Goal: Task Accomplishment & Management: Manage account settings

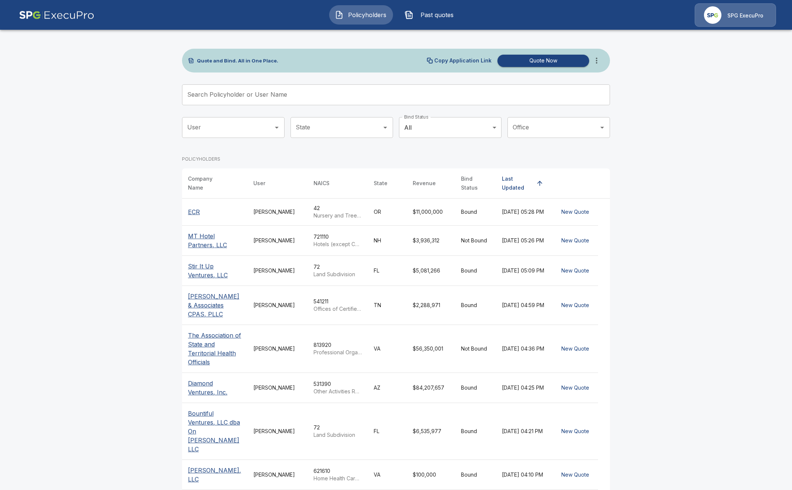
click at [264, 100] on input "Search Policyholder or User Name" at bounding box center [392, 94] width 420 height 21
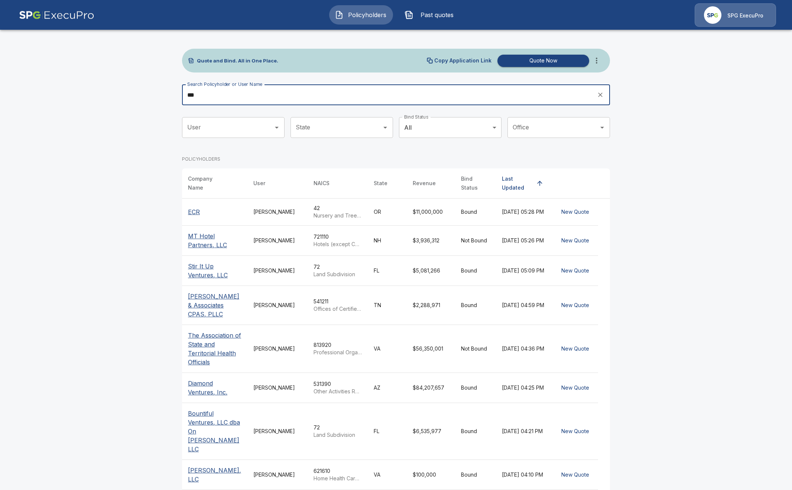
type input "***"
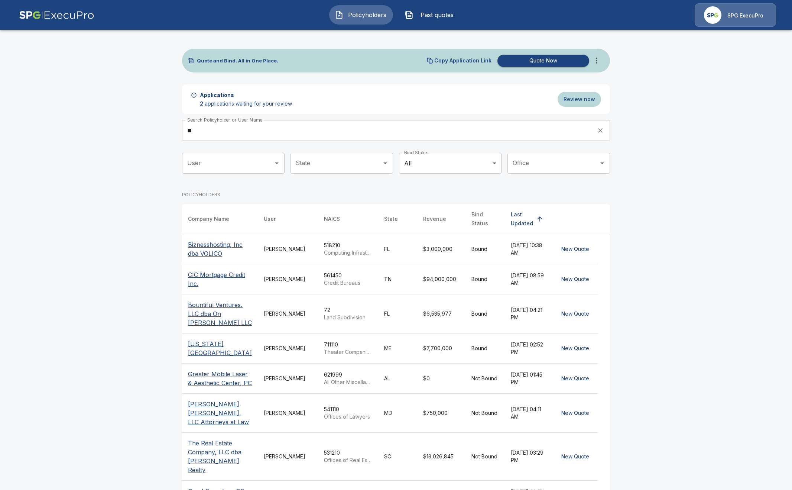
click at [260, 132] on input "*" at bounding box center [387, 130] width 410 height 21
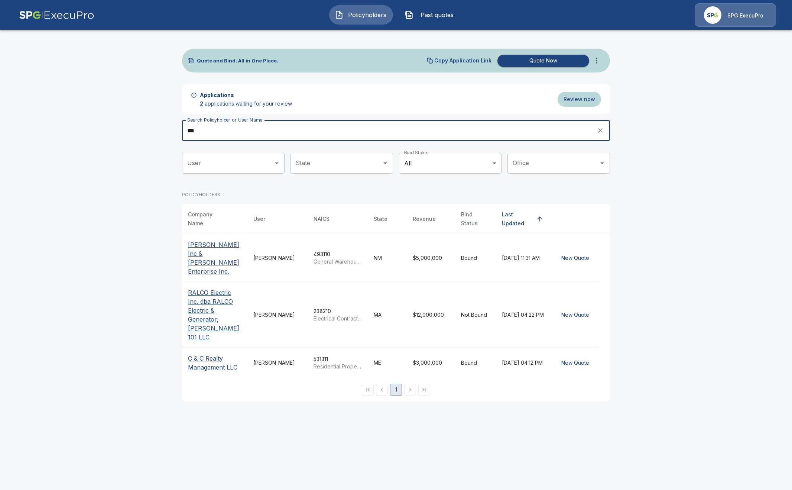
type input "***"
click at [180, 341] on div "Quote and Bind. All in One Place. Copy Application Link Quote Now Applications …" at bounding box center [396, 219] width 446 height 382
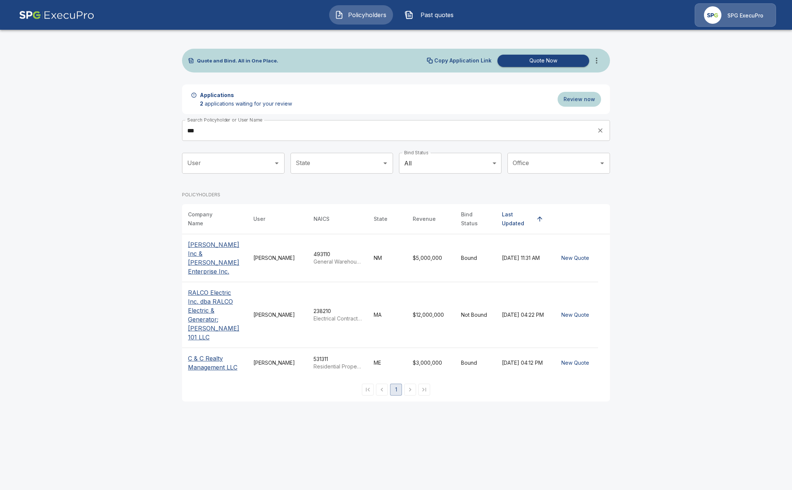
click at [191, 354] on p "C & C Realty Management LLC" at bounding box center [214, 363] width 53 height 18
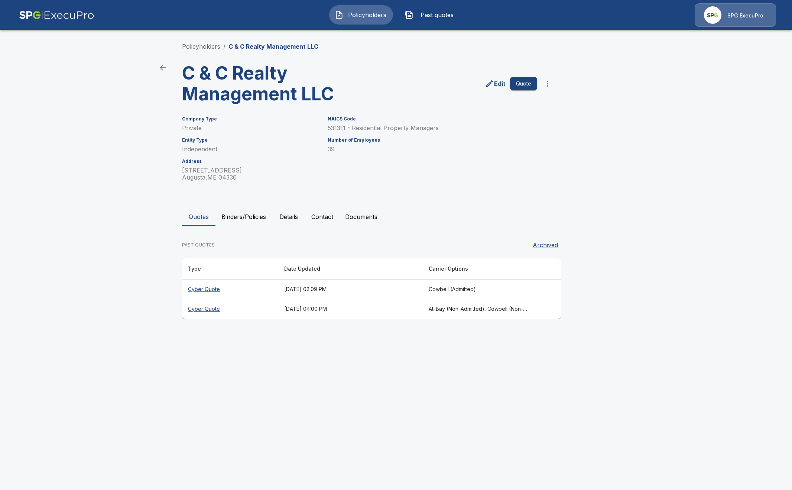
click at [318, 292] on th "August 26, 2025 at 02:09 PM" at bounding box center [350, 289] width 144 height 20
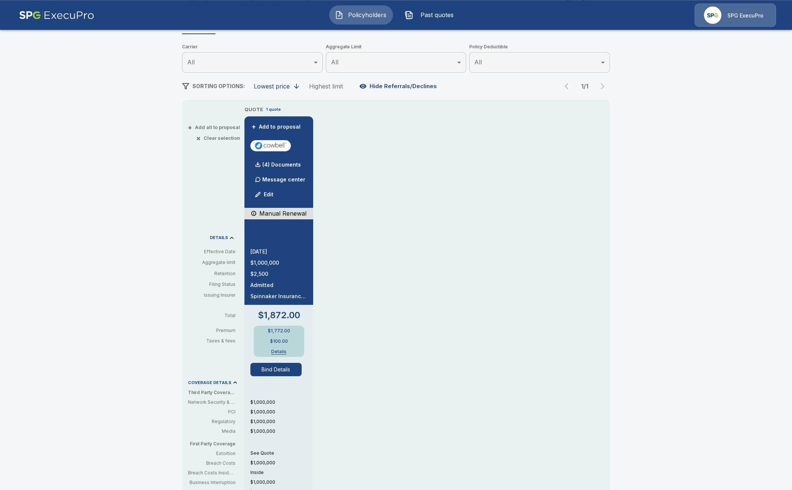
scroll to position [85, 0]
click at [289, 373] on button "Bind Details" at bounding box center [275, 369] width 51 height 13
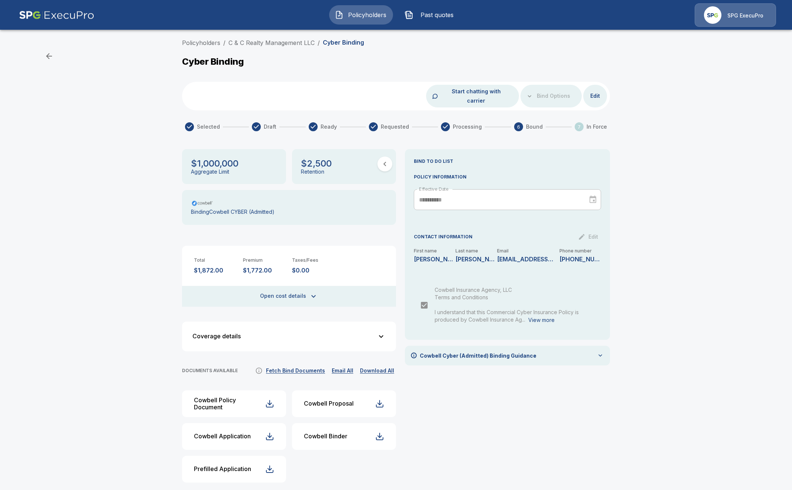
click at [605, 345] on div "Cowbell Cyber (Admitted) Binding Guidance" at bounding box center [507, 355] width 205 height 20
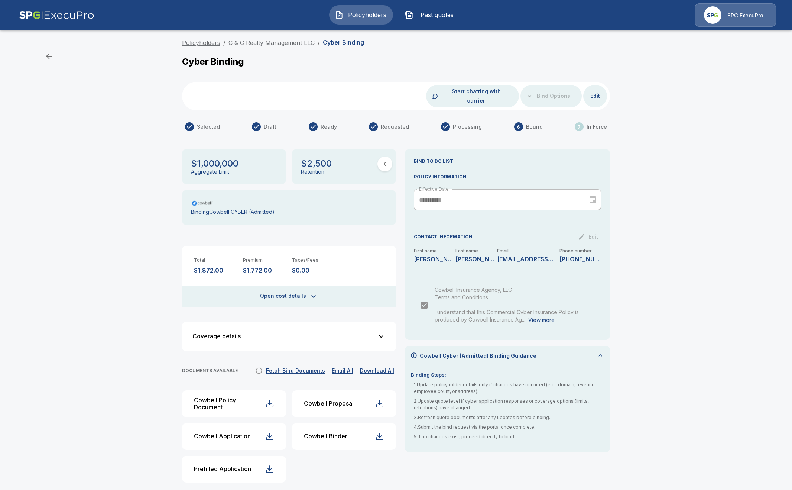
click at [209, 44] on link "Policyholders" at bounding box center [201, 42] width 38 height 7
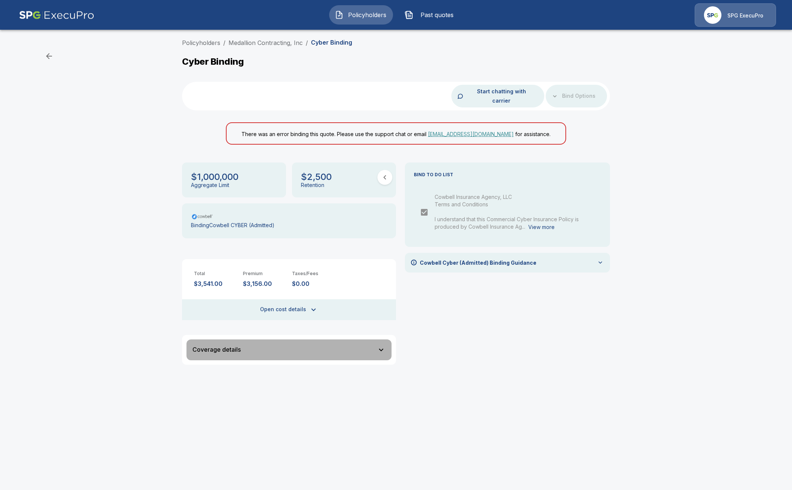
click at [348, 339] on button "Coverage details" at bounding box center [288, 349] width 205 height 21
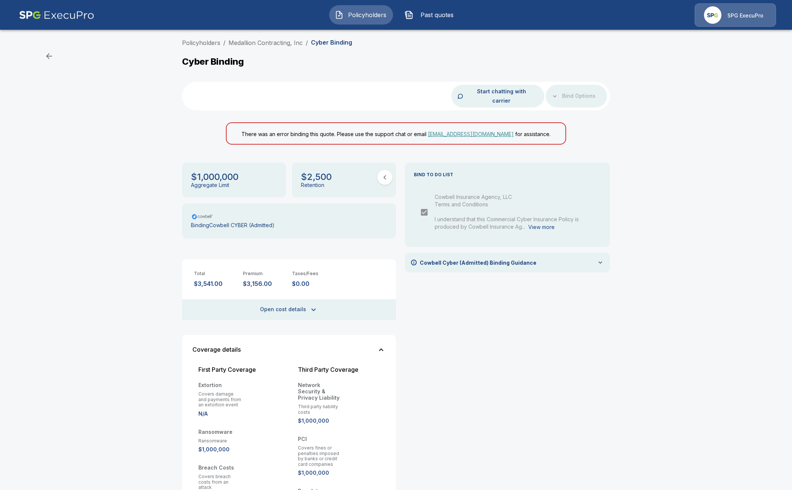
click at [353, 339] on button "Coverage details" at bounding box center [288, 349] width 205 height 21
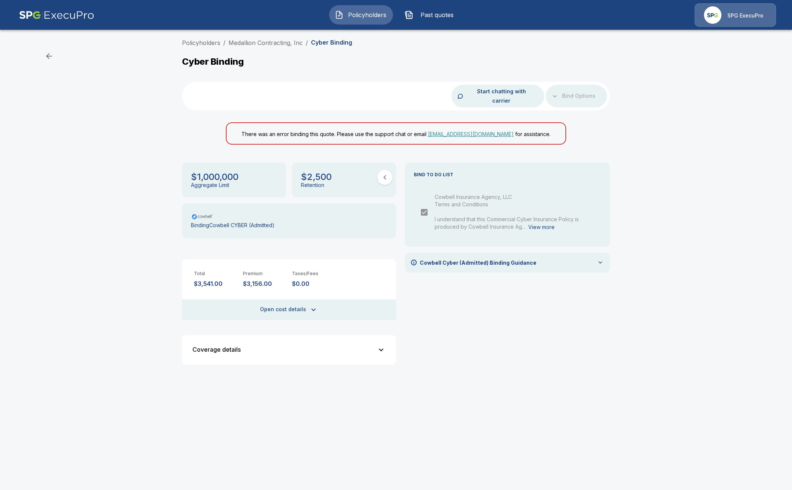
drag, startPoint x: 21, startPoint y: 167, endPoint x: 57, endPoint y: 161, distance: 36.5
click at [22, 167] on div "Policyholders / Medallion Contracting, Inc / Cyber Binding Cyber Binding Start …" at bounding box center [396, 207] width 792 height 344
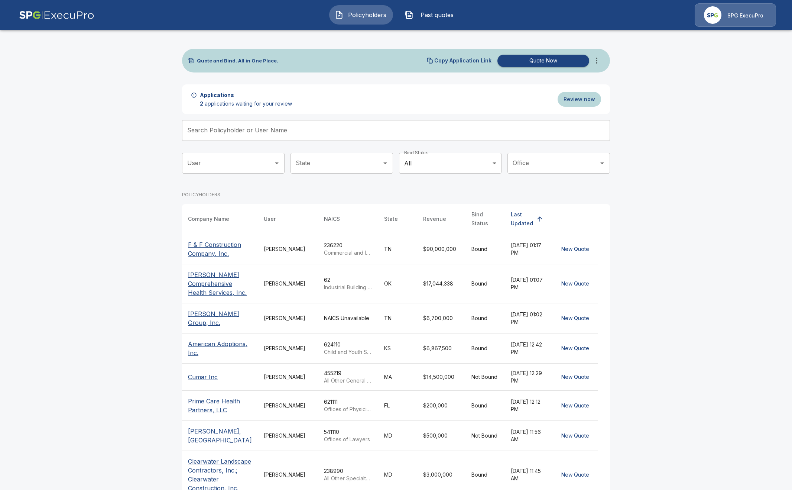
click at [598, 59] on icon "more" at bounding box center [596, 60] width 9 height 9
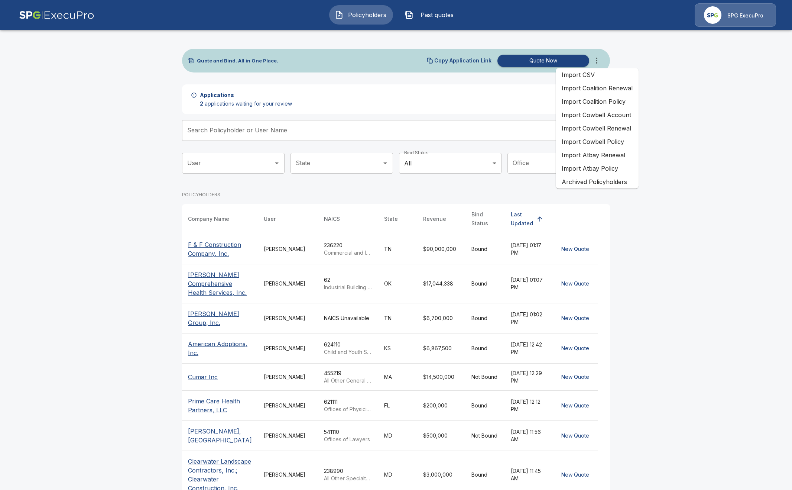
click at [619, 165] on li "Import Atbay Policy" at bounding box center [597, 168] width 83 height 13
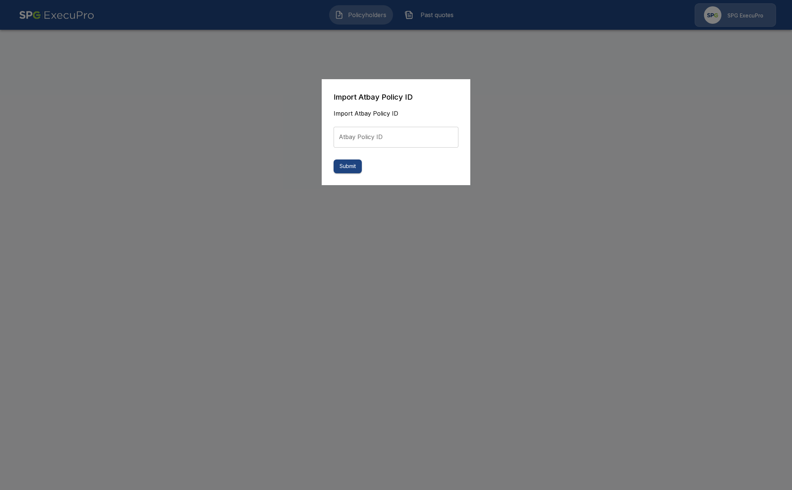
click at [420, 143] on input "Atbay Policy ID" at bounding box center [396, 137] width 125 height 21
paste input "**********"
type input "**********"
click at [353, 169] on button "Submit" at bounding box center [348, 166] width 28 height 14
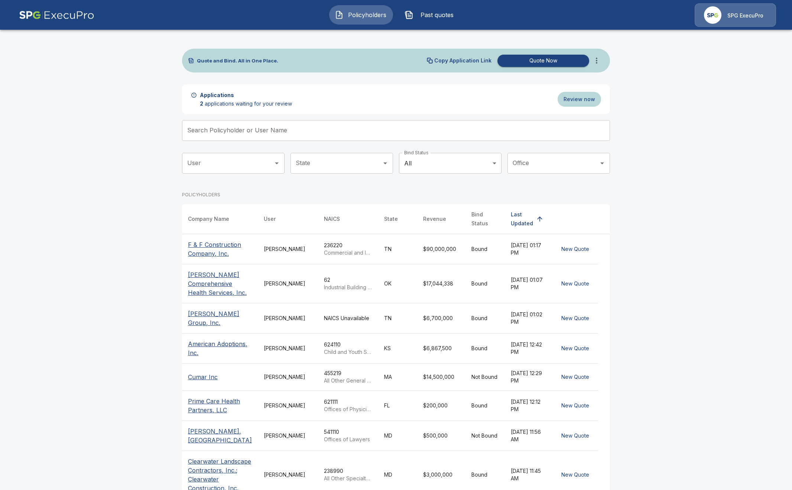
click at [423, 16] on span "Past quotes" at bounding box center [436, 14] width 41 height 9
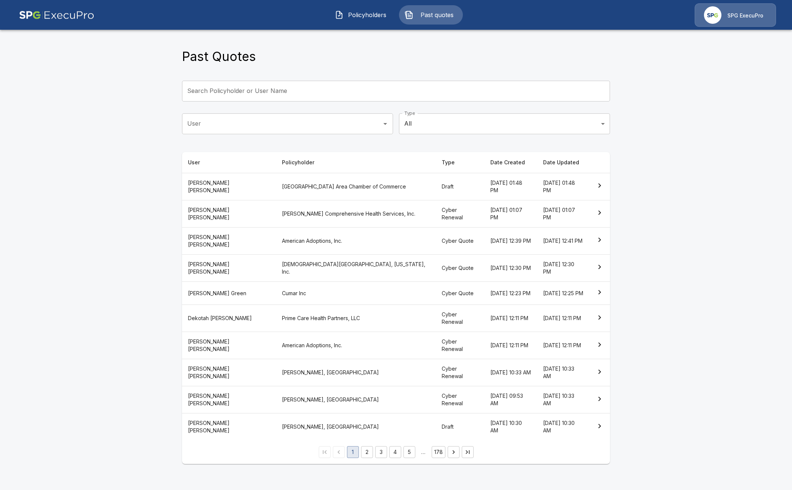
click at [362, 21] on button "Policyholders" at bounding box center [361, 14] width 64 height 19
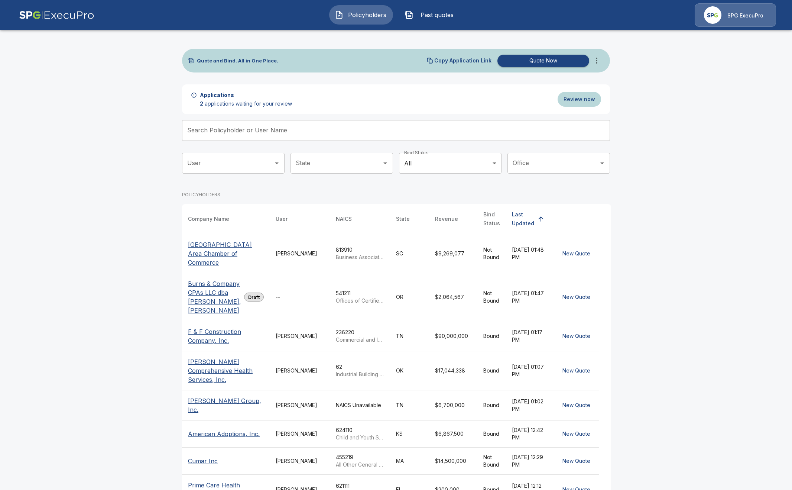
click at [192, 305] on p "Burns & Company CPAs LLC dba Reid, Hanna, Johnson" at bounding box center [214, 297] width 53 height 36
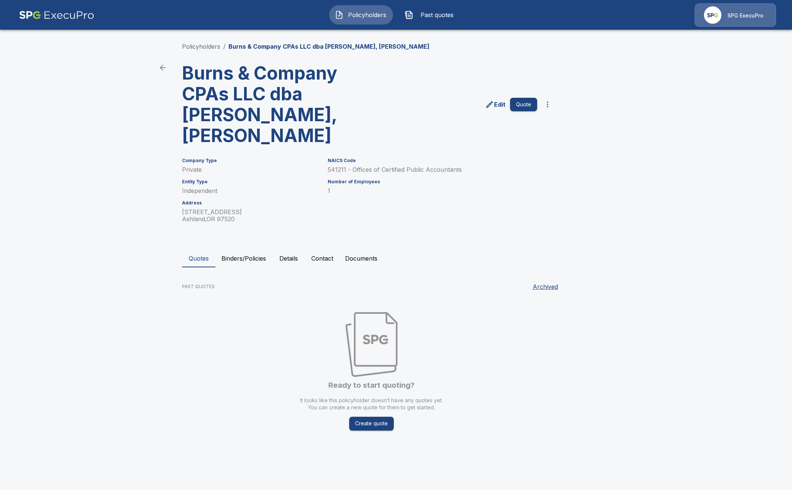
click at [233, 249] on button "Binders/Policies" at bounding box center [243, 258] width 56 height 18
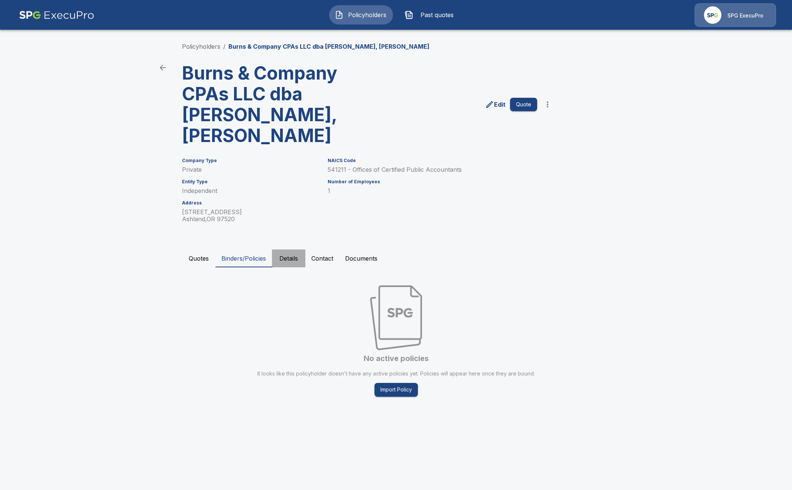
click at [275, 249] on button "Details" at bounding box center [288, 258] width 33 height 18
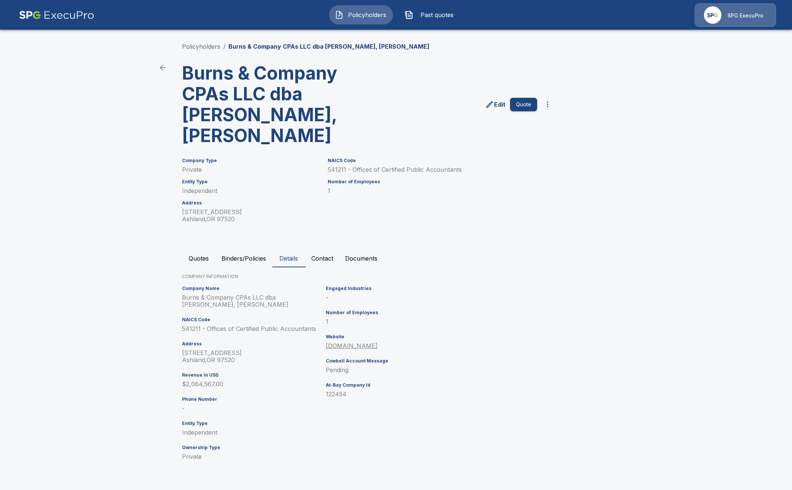
click at [312, 249] on button "Contact" at bounding box center [322, 258] width 34 height 18
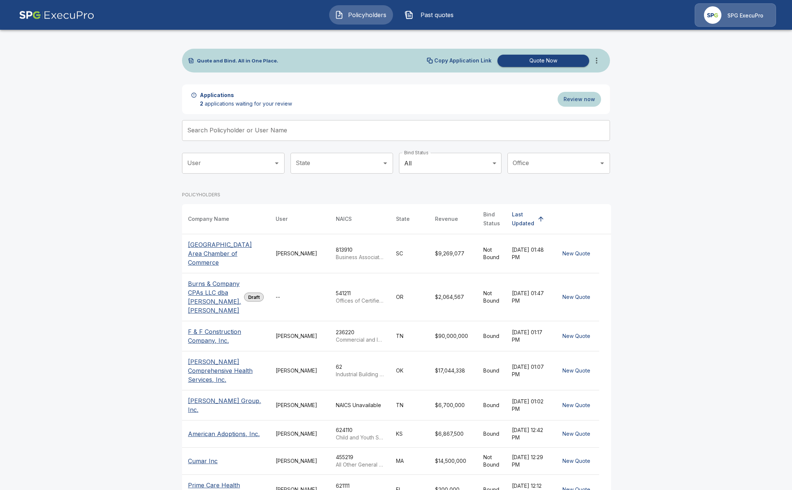
click at [599, 62] on icon "more" at bounding box center [596, 60] width 9 height 9
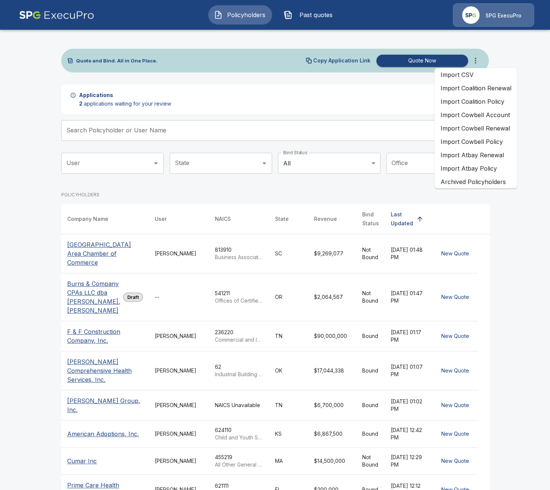
click at [51, 16] on img at bounding box center [56, 14] width 75 height 23
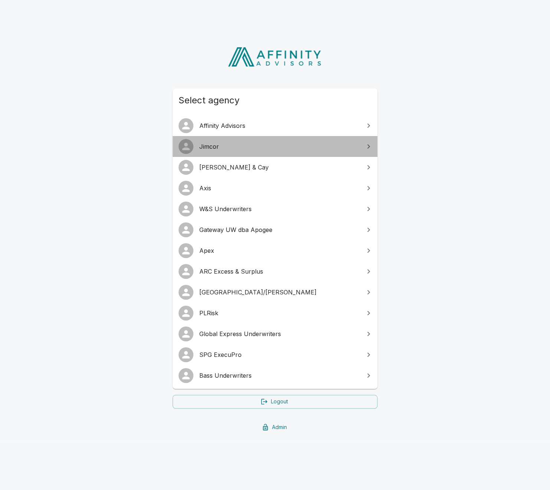
click at [243, 152] on link "Jimcor" at bounding box center [275, 146] width 205 height 21
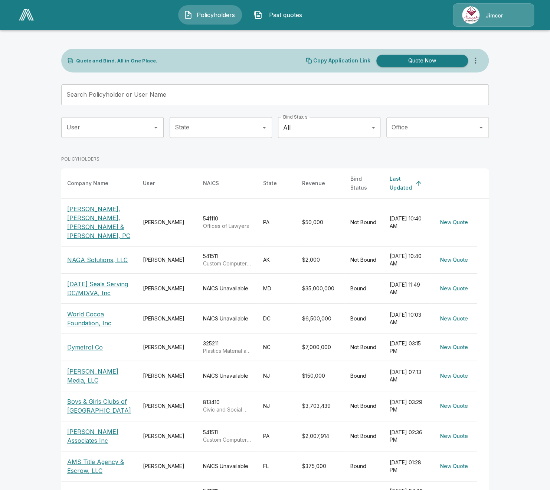
click at [488, 13] on p "Jimcor" at bounding box center [494, 15] width 17 height 7
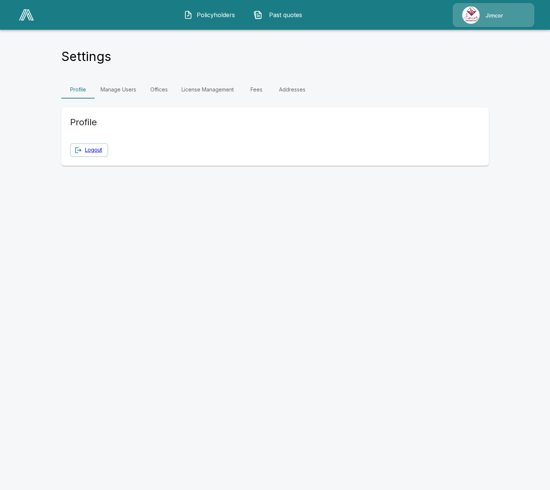
click at [133, 92] on link "Manage Users" at bounding box center [119, 90] width 48 height 18
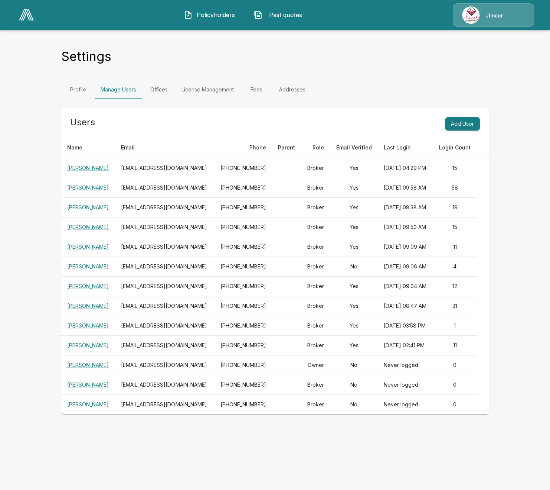
click at [46, 195] on main "Settings Profile Manage Users Offices License Management Fees Addresses Users A…" at bounding box center [275, 211] width 550 height 423
click at [32, 188] on main "Settings Profile Manage Users Offices License Management Fees Addresses Users A…" at bounding box center [275, 211] width 550 height 423
click at [55, 274] on div "Settings Profile Manage Users Offices License Management Fees Addresses Users A…" at bounding box center [275, 225] width 446 height 395
click at [56, 242] on div "Settings Profile Manage Users Offices License Management Fees Addresses Users A…" at bounding box center [275, 225] width 446 height 395
click at [27, 222] on main "Settings Profile Manage Users Offices License Management Fees Addresses Users A…" at bounding box center [275, 211] width 550 height 423
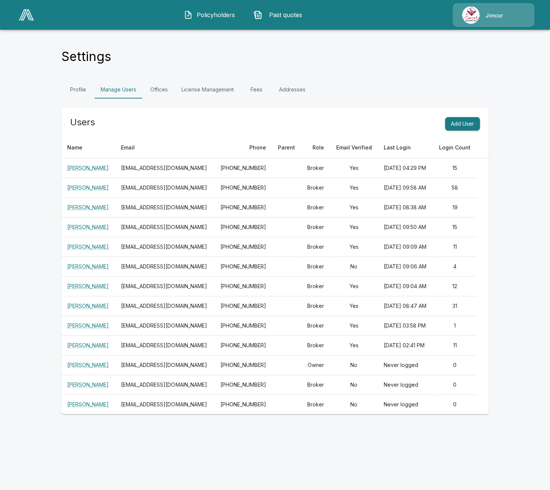
scroll to position [23, 0]
click at [213, 18] on span "Policyholders" at bounding box center [216, 14] width 41 height 9
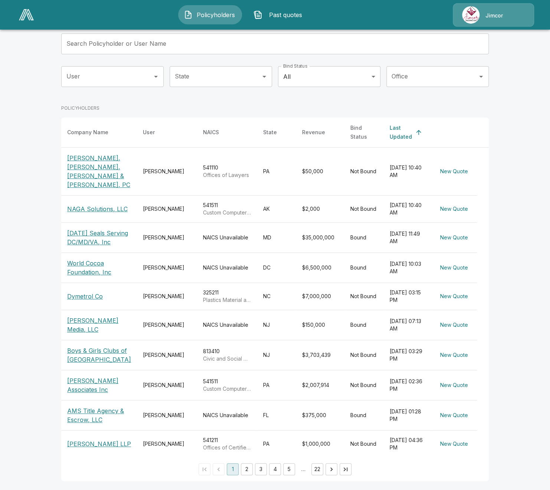
scroll to position [57, 0]
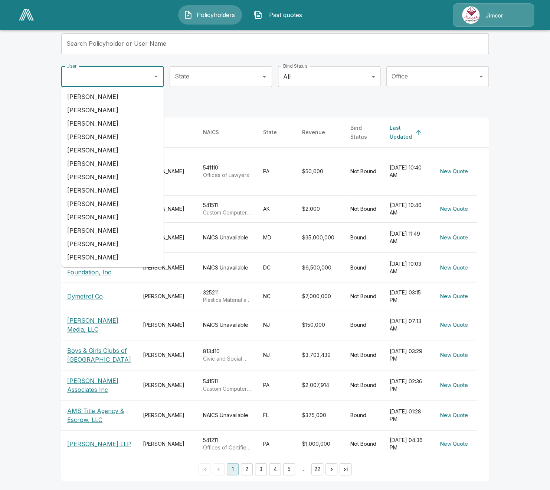
click at [140, 70] on input "User" at bounding box center [107, 76] width 85 height 14
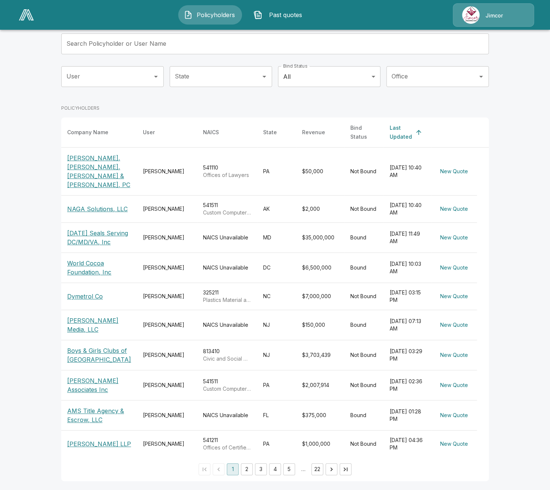
click at [38, 181] on main "Quote and Bind. All in One Place. Copy Application Link Quote Now Search Policy…" at bounding box center [275, 219] width 550 height 540
click at [248, 470] on button "2" at bounding box center [247, 469] width 12 height 12
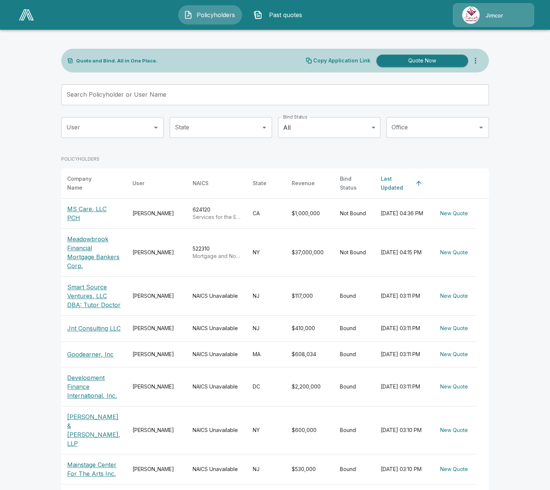
click at [42, 216] on main "Quote and Bind. All in One Place. Copy Application Link Quote Now Search Policy…" at bounding box center [275, 288] width 550 height 576
click at [495, 21] on div "Jimcor" at bounding box center [493, 14] width 81 height 23
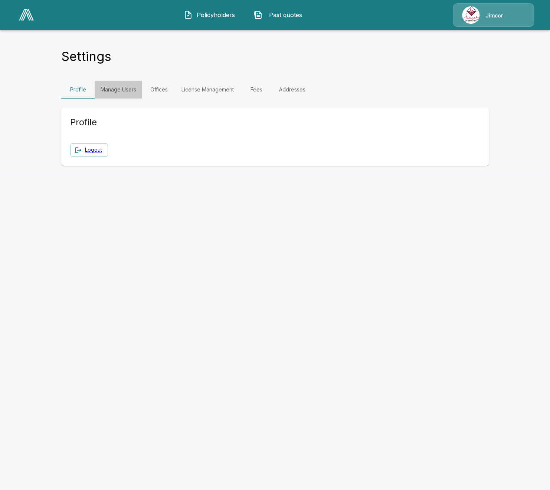
click at [136, 91] on link "Manage Users" at bounding box center [119, 90] width 48 height 18
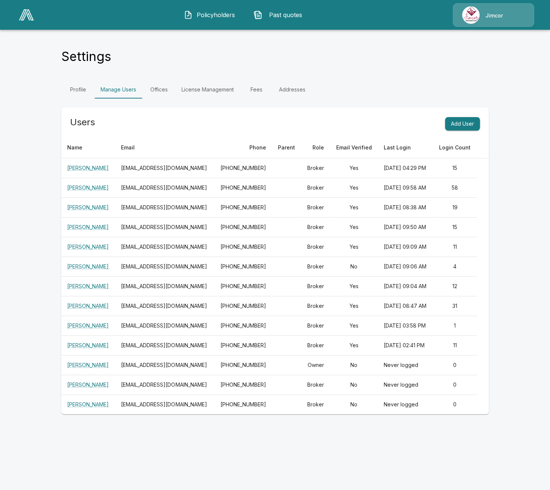
click at [49, 252] on main "Settings Profile Manage Users Offices License Management Fees Addresses Users A…" at bounding box center [275, 211] width 550 height 423
